Goal: Information Seeking & Learning: Learn about a topic

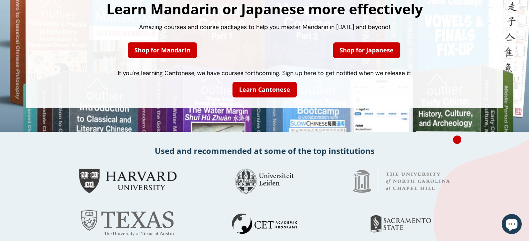
scroll to position [33, 0]
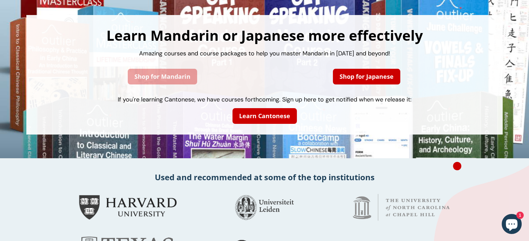
click at [172, 75] on link "Shop for Mandarin" at bounding box center [162, 77] width 69 height 16
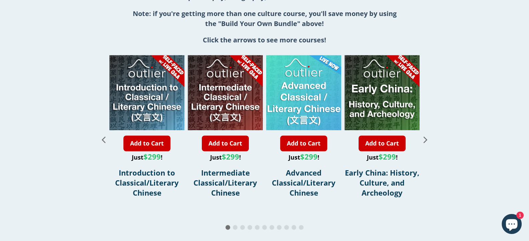
scroll to position [767, 0]
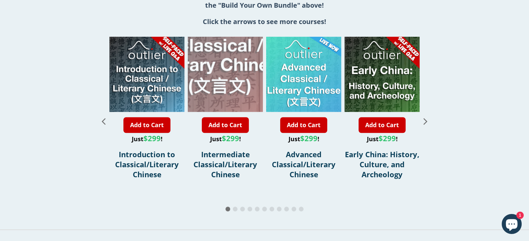
click at [231, 76] on div "2 / 11" at bounding box center [220, 37] width 150 height 150
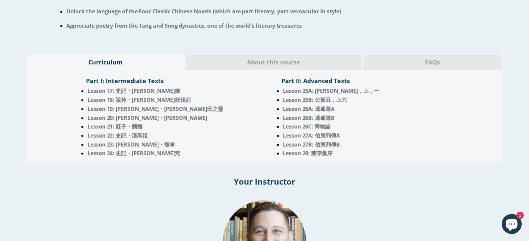
scroll to position [533, 0]
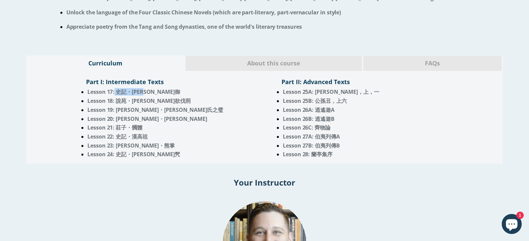
drag, startPoint x: 114, startPoint y: 92, endPoint x: 154, endPoint y: 91, distance: 40.1
click at [154, 91] on li "Lesson 17: 史記・[PERSON_NAME]御" at bounding box center [173, 91] width 172 height 5
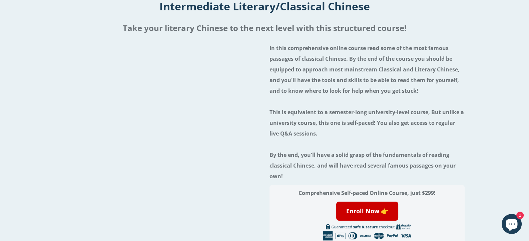
scroll to position [0, 0]
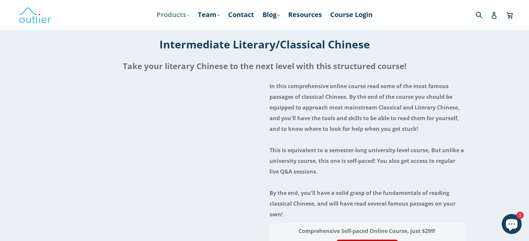
click at [169, 14] on link "Products .cls-1{fill:#231f20} expand" at bounding box center [173, 15] width 40 height 12
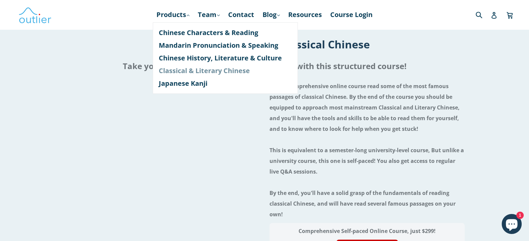
click at [208, 70] on link "Classical & Literary Chinese" at bounding box center [225, 70] width 133 height 13
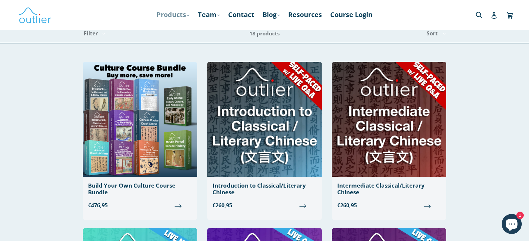
click at [164, 14] on link "Products .cls-1{fill:#231f20} expand" at bounding box center [173, 15] width 40 height 12
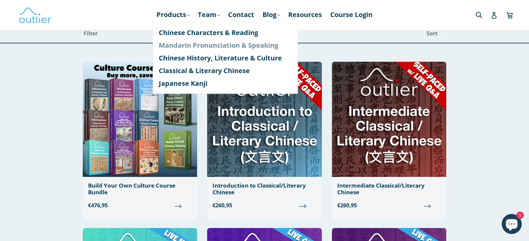
click at [209, 44] on link "Mandarin Pronunciation & Speaking" at bounding box center [225, 45] width 133 height 13
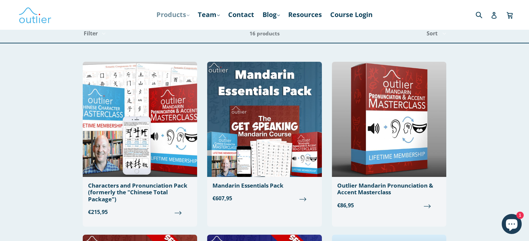
click at [170, 16] on link "Products .cls-1{fill:#231f20} expand" at bounding box center [173, 15] width 40 height 12
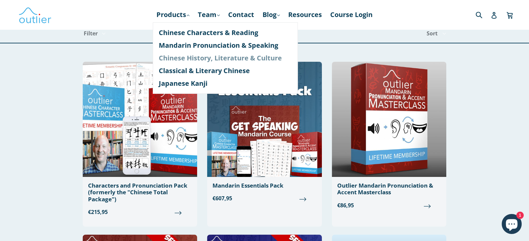
click at [211, 58] on link "Chinese History, Literature & Culture" at bounding box center [225, 58] width 133 height 13
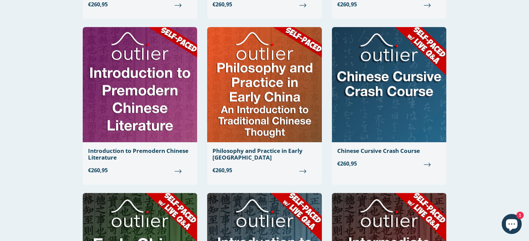
scroll to position [267, 0]
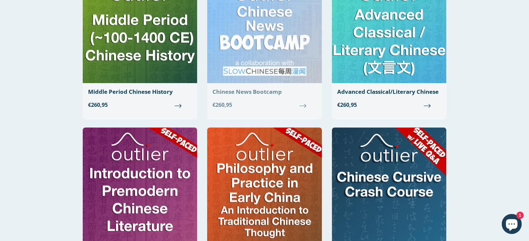
click at [302, 52] on img at bounding box center [264, 25] width 114 height 115
